Goal: Information Seeking & Learning: Learn about a topic

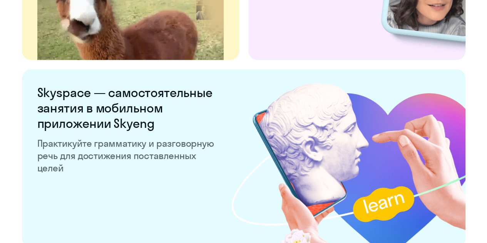
scroll to position [1543, 0]
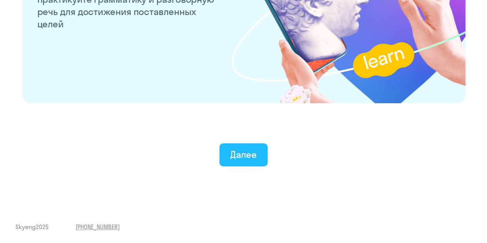
click at [247, 148] on div "Далее" at bounding box center [243, 154] width 27 height 12
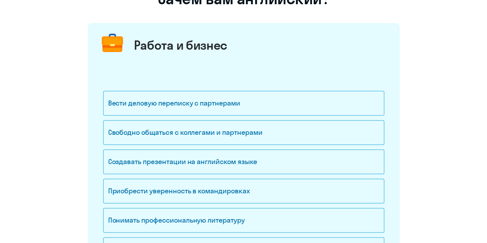
scroll to position [78, 0]
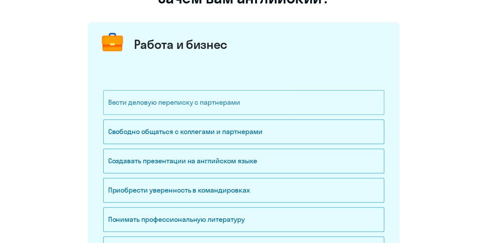
click at [158, 107] on div "Вести деловую переписку с партнерами" at bounding box center [243, 102] width 281 height 25
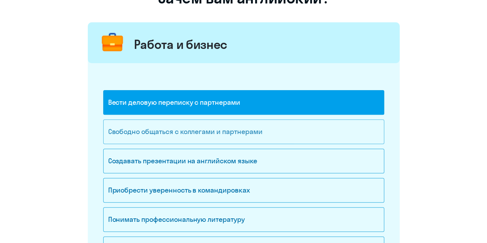
click at [155, 134] on div "Свободно общаться с коллегами и партнерами" at bounding box center [243, 131] width 281 height 25
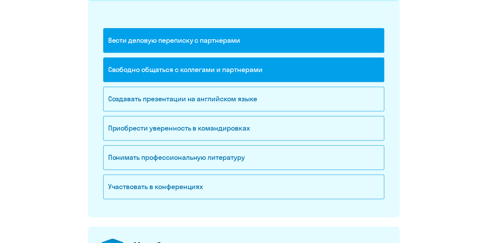
scroll to position [141, 0]
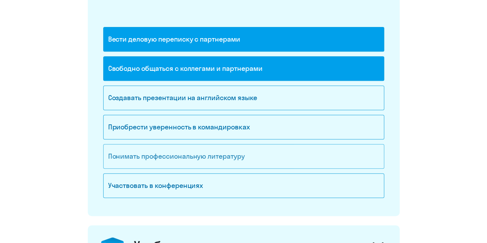
click at [150, 163] on div "Понимать профессиональную литературу" at bounding box center [243, 156] width 281 height 25
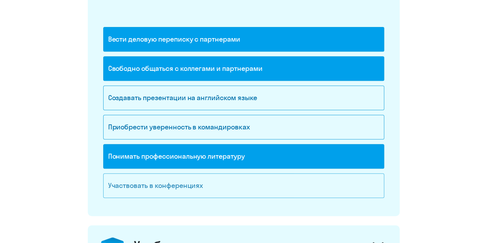
click at [151, 191] on div "Участвовать в конференциях" at bounding box center [243, 185] width 281 height 25
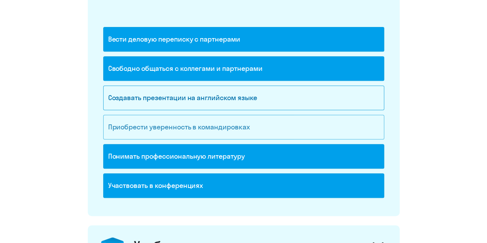
click at [130, 134] on div "Приобрести уверенность в командировках" at bounding box center [243, 127] width 281 height 25
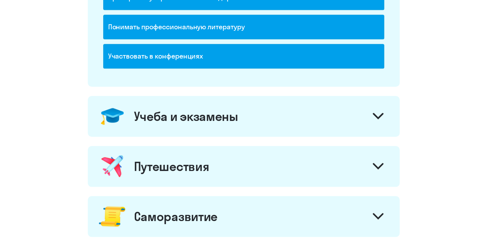
scroll to position [272, 0]
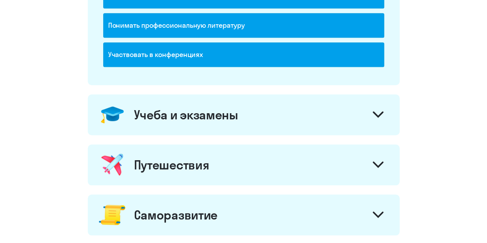
click at [171, 110] on div "Учеба и экзамены" at bounding box center [186, 114] width 104 height 15
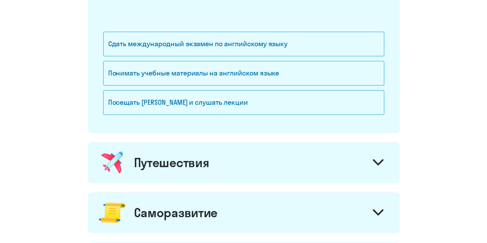
scroll to position [403, 0]
click at [158, 107] on div "Посещать [PERSON_NAME] и слушать лекции" at bounding box center [243, 102] width 281 height 25
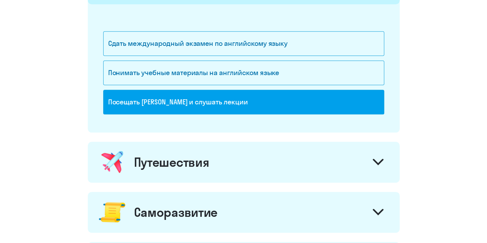
click at [146, 169] on div "Путешествия" at bounding box center [244, 162] width 312 height 41
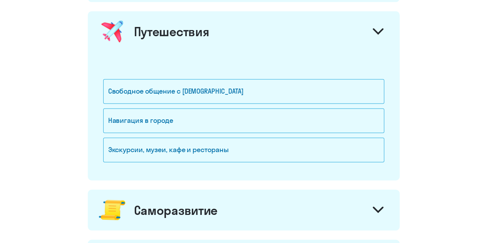
scroll to position [534, 0]
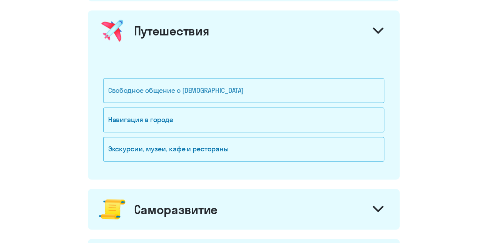
click at [155, 91] on div "Свободное общение с [DEMOGRAPHIC_DATA]" at bounding box center [243, 90] width 281 height 25
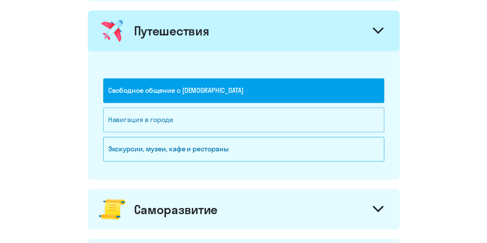
click at [140, 121] on div "Навигация в городе" at bounding box center [243, 119] width 281 height 25
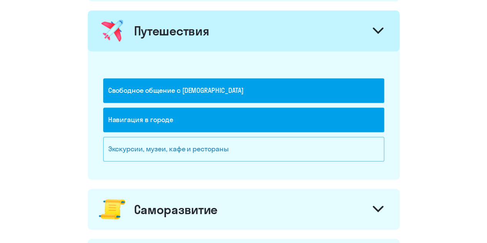
click at [138, 146] on div "Экскурсии, музеи, кафе и рестораны" at bounding box center [243, 149] width 281 height 25
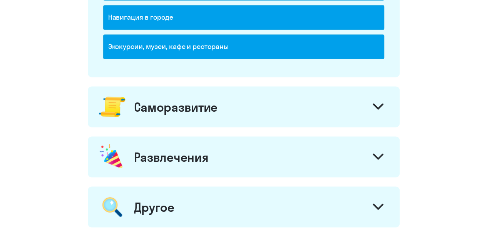
scroll to position [645, 0]
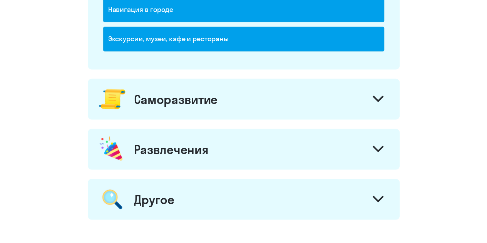
click at [144, 104] on div "Саморазвитие" at bounding box center [244, 99] width 312 height 41
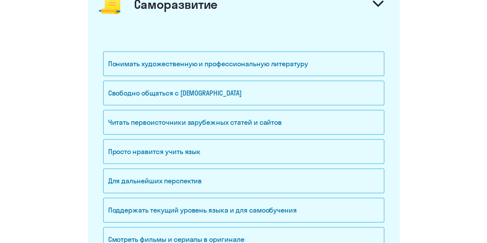
scroll to position [742, 0]
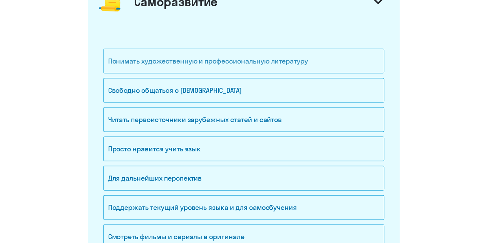
click at [163, 55] on div "Понимать художественную и профессиональную литературу" at bounding box center [243, 61] width 281 height 25
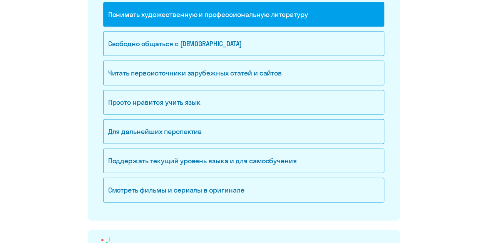
scroll to position [789, 0]
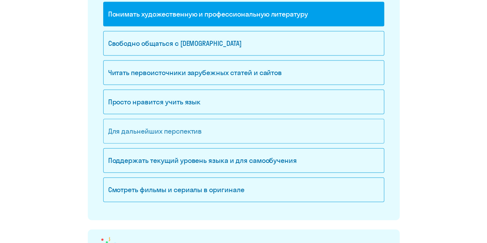
click at [142, 137] on div "Для дальнейших перспектив" at bounding box center [243, 131] width 281 height 25
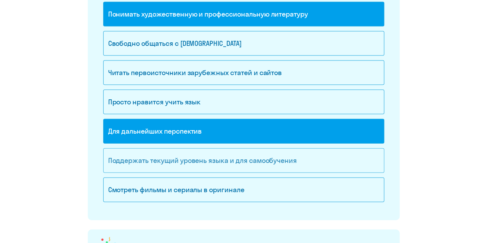
click at [116, 167] on div "Поддержать текущий уровень языка и для cамообучения" at bounding box center [243, 160] width 281 height 25
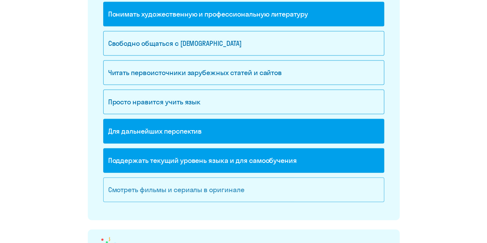
click at [125, 179] on div "Смотреть фильмы и сериалы в оригинале" at bounding box center [243, 190] width 281 height 25
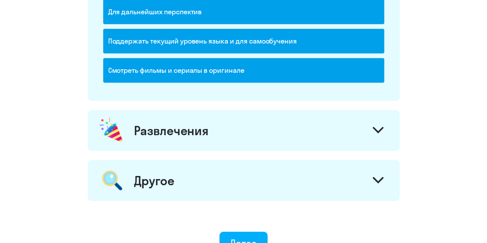
scroll to position [911, 0]
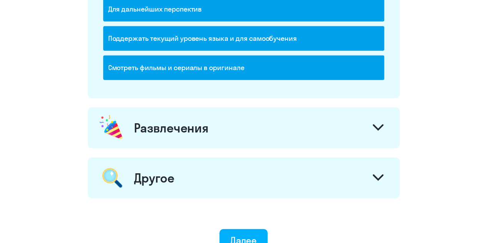
click at [156, 131] on div "Развлечения" at bounding box center [244, 127] width 312 height 41
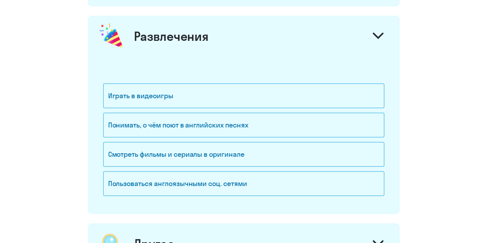
scroll to position [1004, 0]
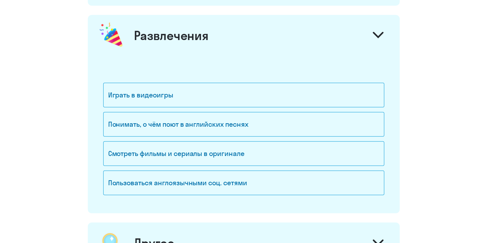
click at [139, 133] on div "Понимать, о чём поют в английских песнях" at bounding box center [243, 126] width 281 height 29
click at [143, 125] on div "Понимать, о чём поют в английских песнях" at bounding box center [243, 124] width 281 height 25
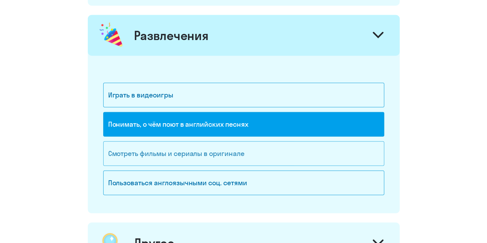
click at [139, 143] on div "Смотреть фильмы и сериалы в оригинале" at bounding box center [243, 153] width 281 height 25
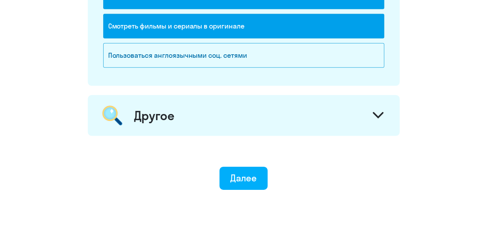
scroll to position [1132, 0]
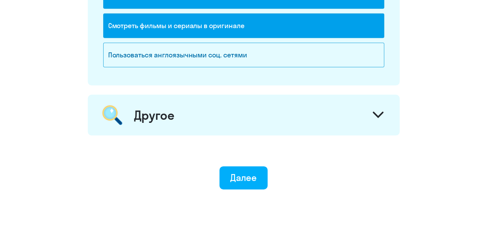
click at [162, 115] on div "Другое" at bounding box center [154, 114] width 40 height 15
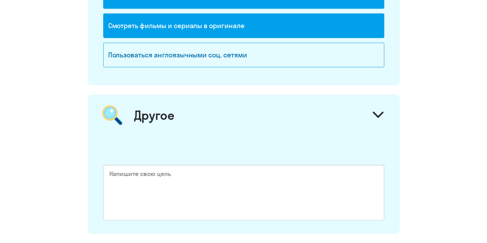
scroll to position [1244, 0]
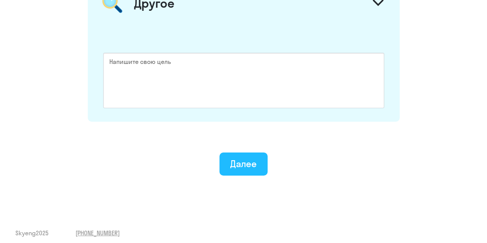
click at [230, 159] on div "Далее" at bounding box center [243, 164] width 27 height 12
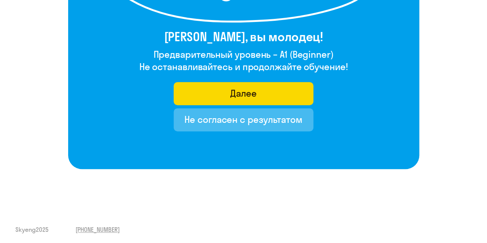
scroll to position [177, 0]
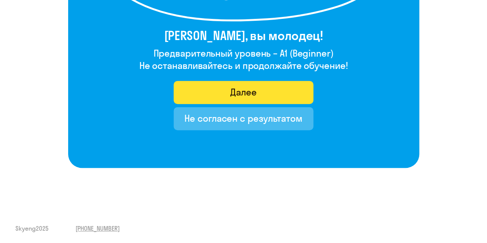
click at [226, 96] on button "Далее" at bounding box center [244, 92] width 140 height 23
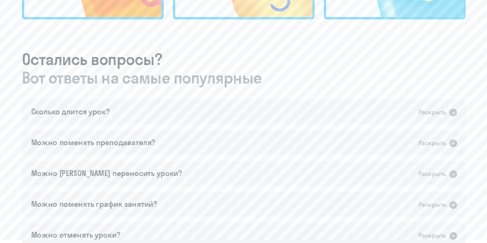
scroll to position [390, 0]
click at [454, 113] on icon at bounding box center [454, 112] width 8 height 8
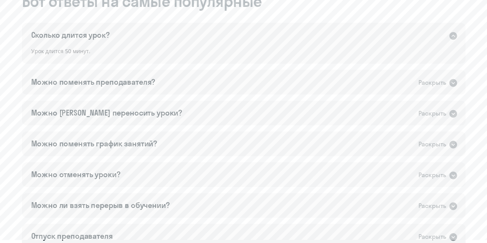
scroll to position [467, 0]
click at [449, 82] on icon at bounding box center [453, 81] width 9 height 9
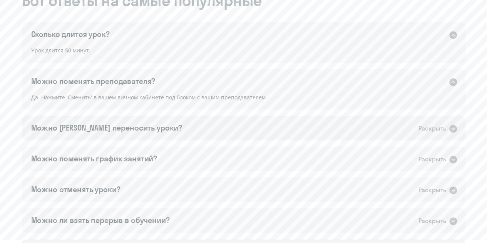
click at [456, 129] on icon at bounding box center [454, 129] width 8 height 8
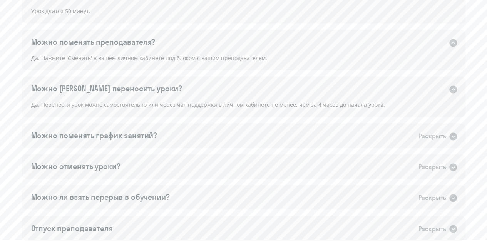
scroll to position [507, 0]
click at [449, 134] on icon at bounding box center [453, 135] width 9 height 9
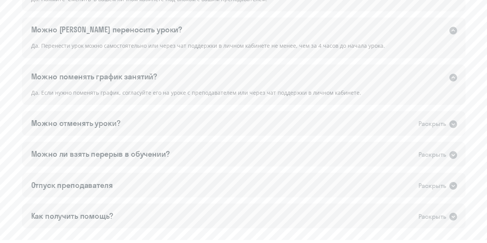
scroll to position [566, 0]
click at [449, 134] on div "Можно отменять уроки? Раскрыть" at bounding box center [244, 123] width 444 height 25
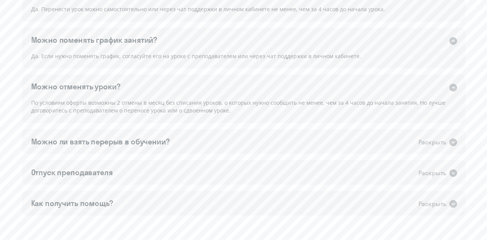
scroll to position [603, 0]
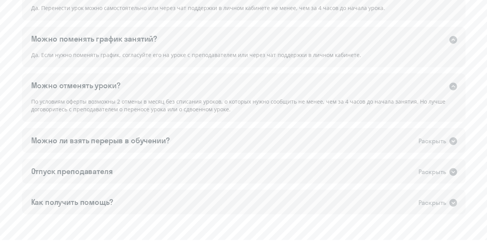
click at [449, 134] on div "Можно ли взять перерыв в обучении? Раскрыть" at bounding box center [244, 140] width 444 height 25
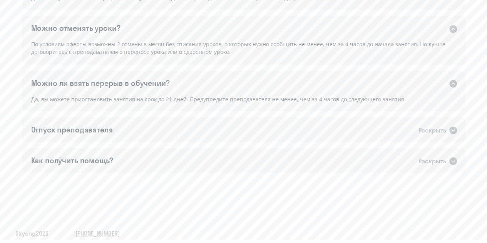
scroll to position [667, 0]
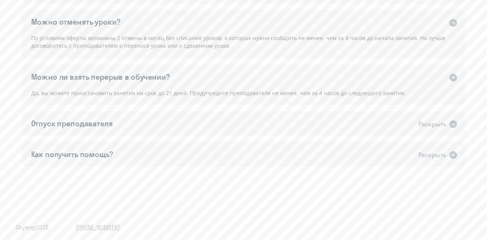
click at [449, 134] on div "Отпуск преподавателя Раскрыть" at bounding box center [244, 123] width 444 height 25
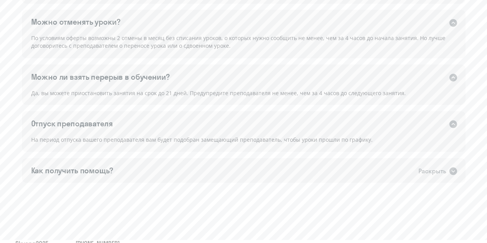
scroll to position [682, 0]
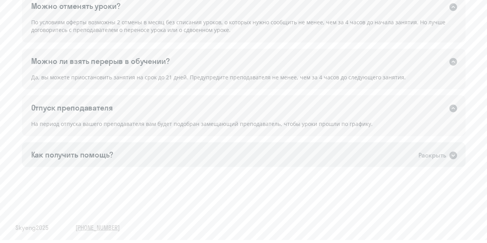
click at [442, 153] on div "Раскрыть" at bounding box center [433, 155] width 28 height 10
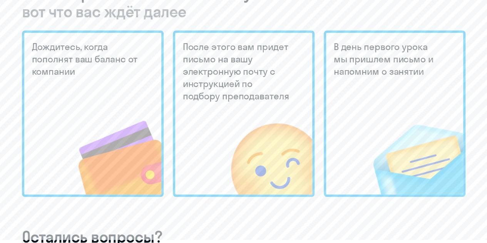
scroll to position [213, 0]
click at [410, 152] on img at bounding box center [406, 142] width 114 height 104
click at [266, 134] on img at bounding box center [255, 142] width 113 height 104
click at [122, 133] on img at bounding box center [105, 142] width 113 height 104
